Goal: Navigation & Orientation: Understand site structure

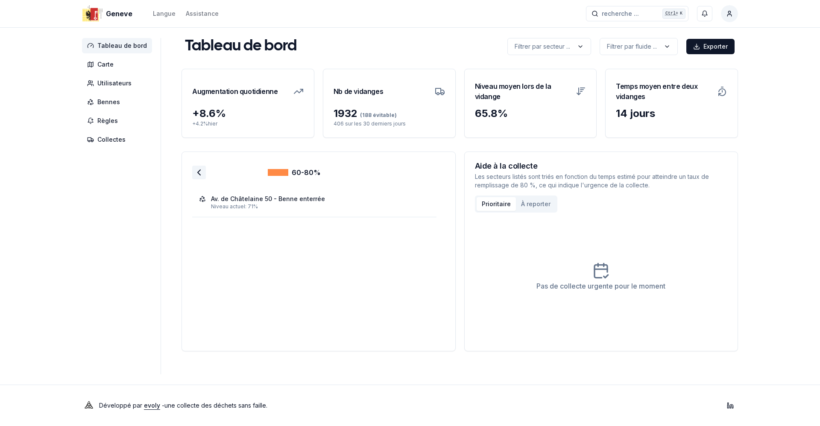
click at [198, 176] on icon at bounding box center [199, 172] width 10 height 10
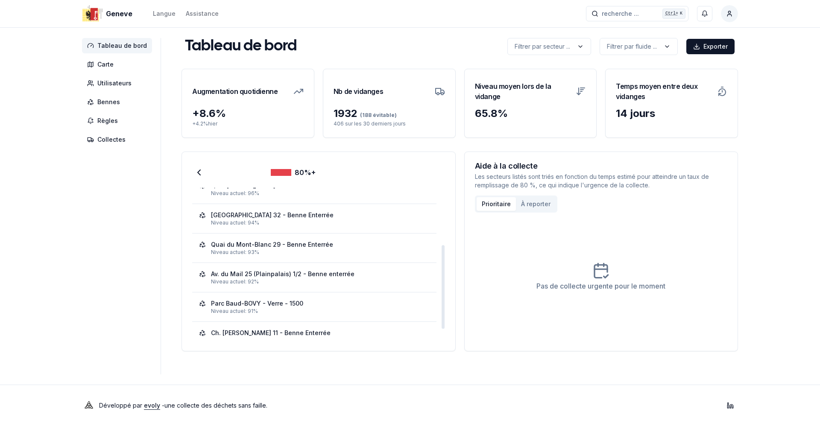
scroll to position [116, 0]
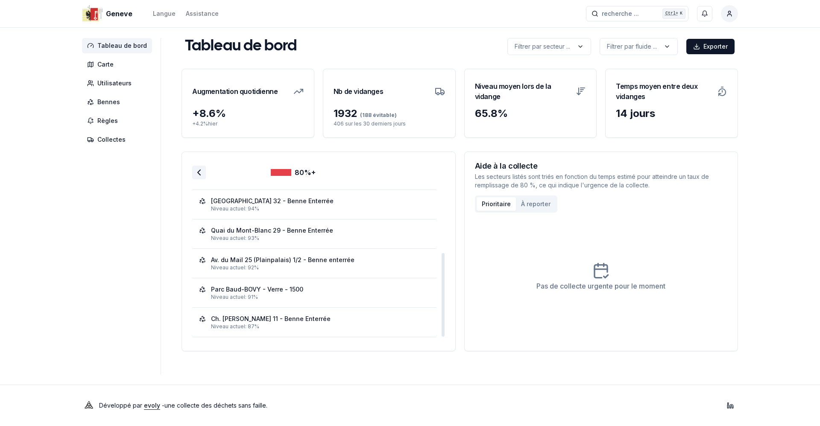
click at [200, 172] on icon at bounding box center [199, 172] width 10 height 10
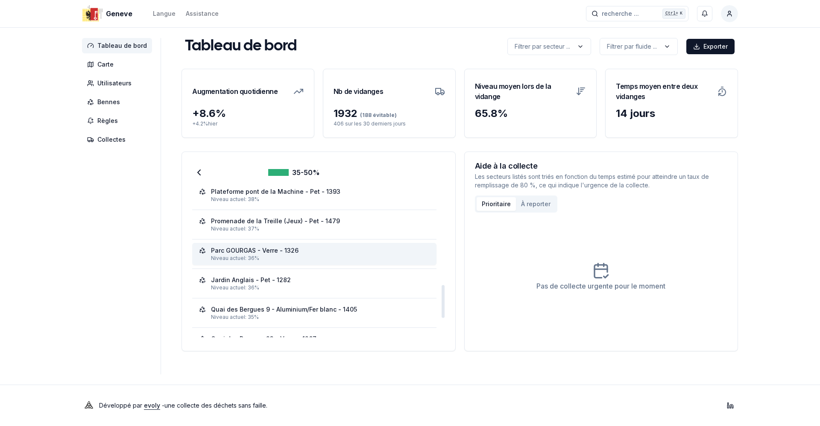
scroll to position [528, 0]
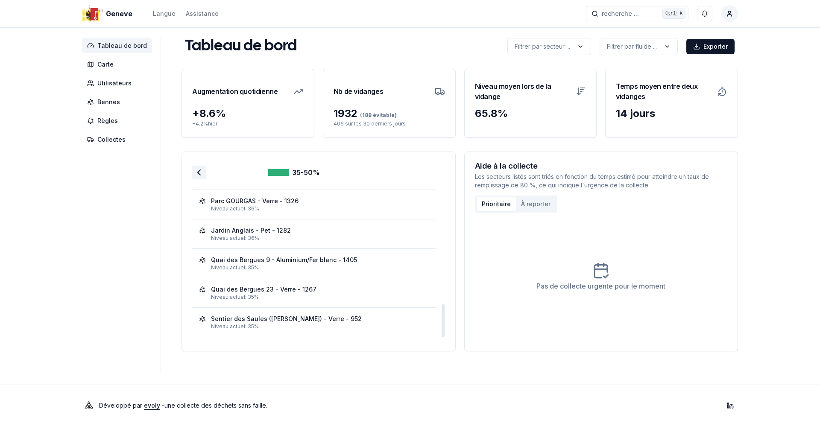
click at [199, 172] on icon at bounding box center [199, 172] width 10 height 10
click at [194, 172] on icon at bounding box center [199, 172] width 10 height 10
